Goal: Navigation & Orientation: Understand site structure

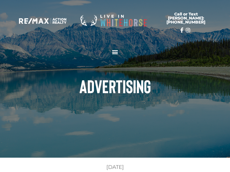
type input "1"
